Goal: Find specific page/section: Find specific page/section

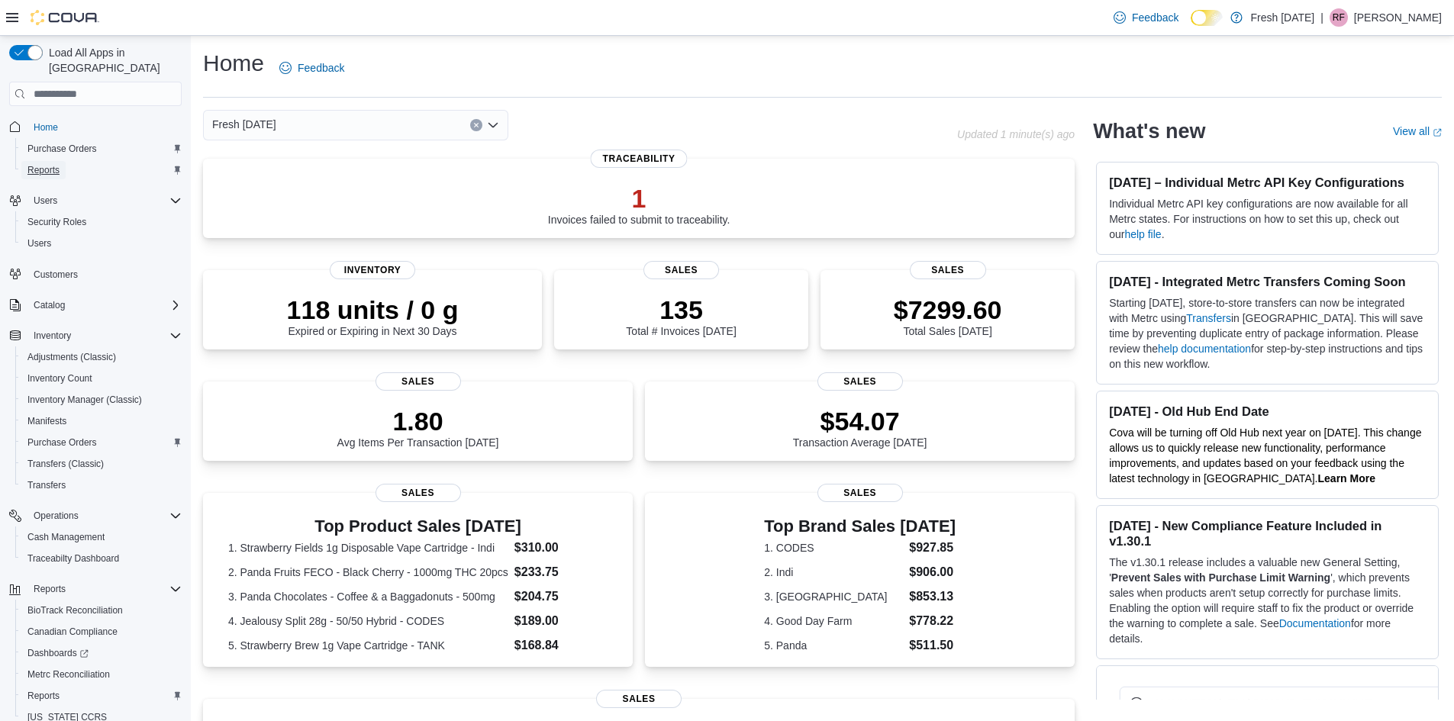
click at [45, 164] on span "Reports" at bounding box center [43, 170] width 32 height 12
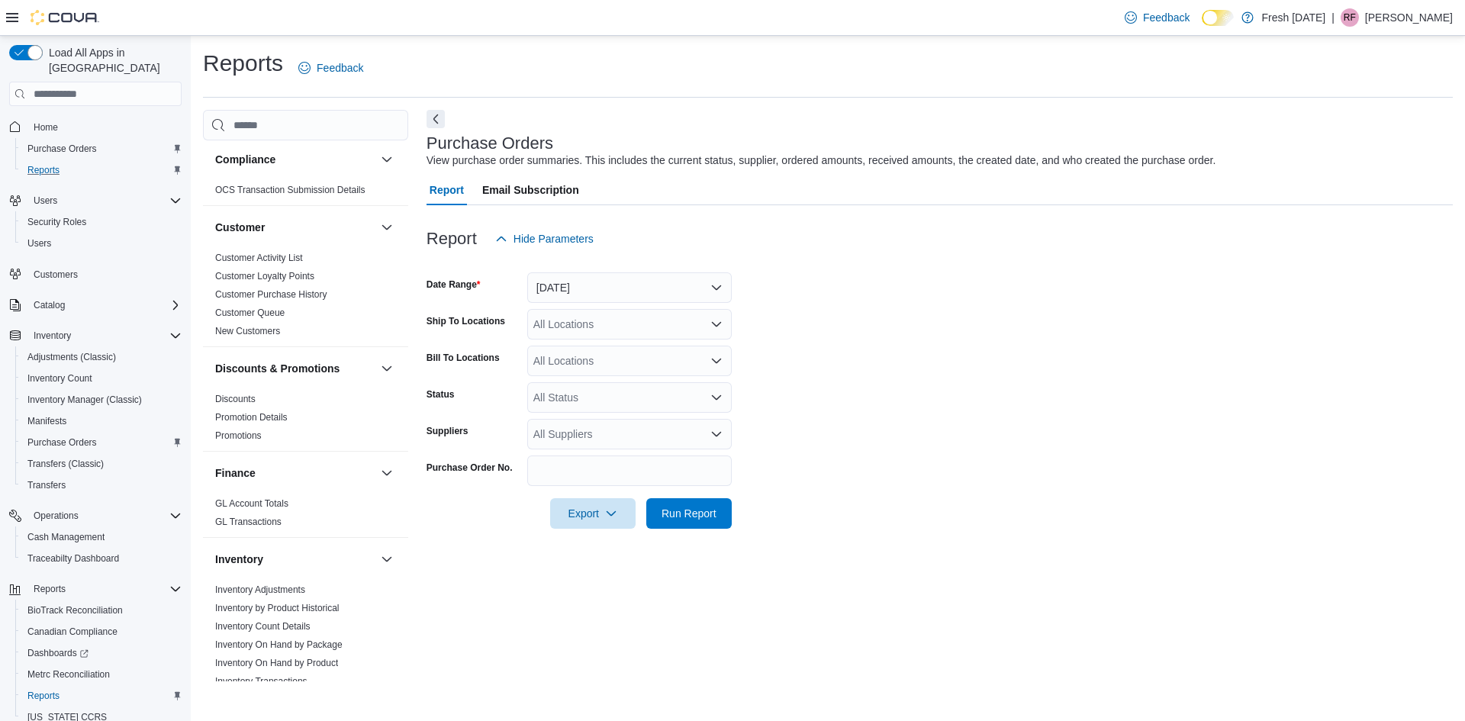
scroll to position [229, 0]
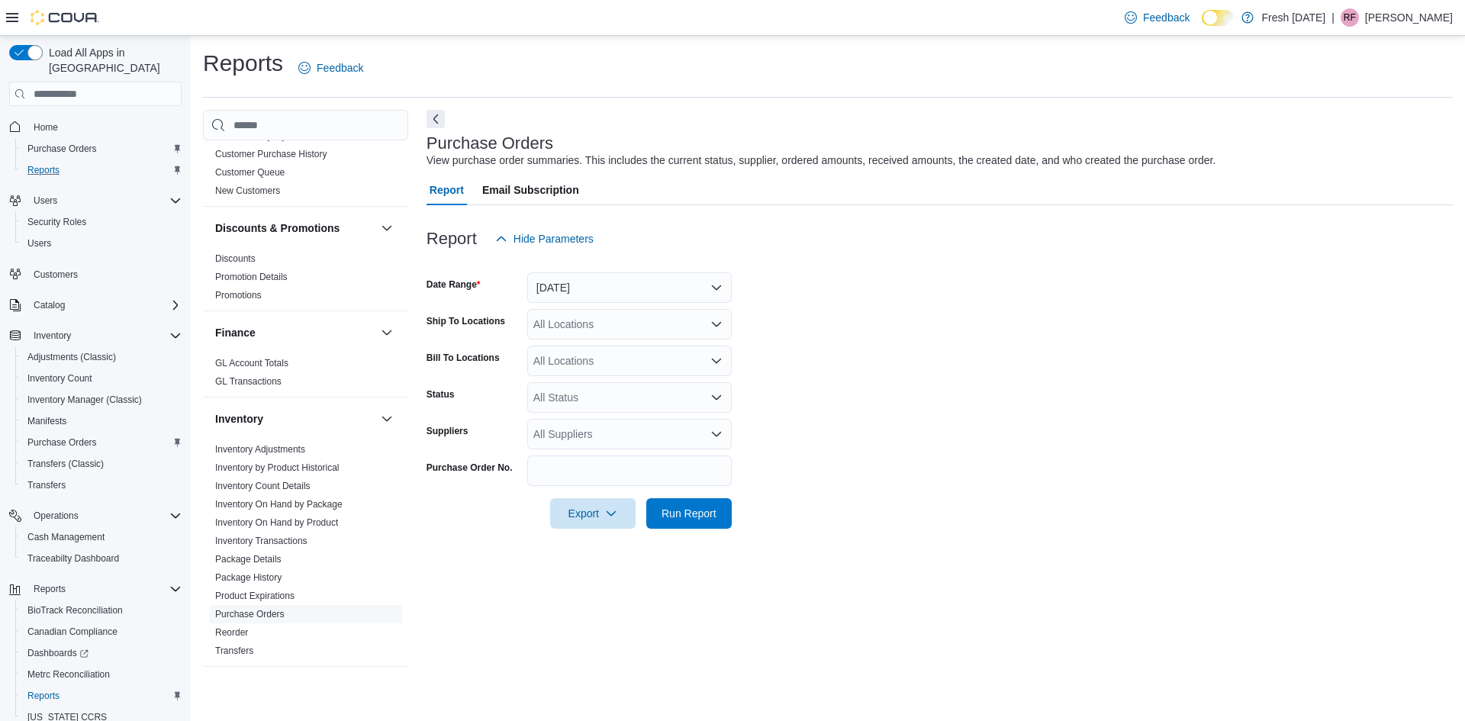
click at [238, 617] on link "Purchase Orders" at bounding box center [249, 614] width 69 height 11
